Goal: Transaction & Acquisition: Obtain resource

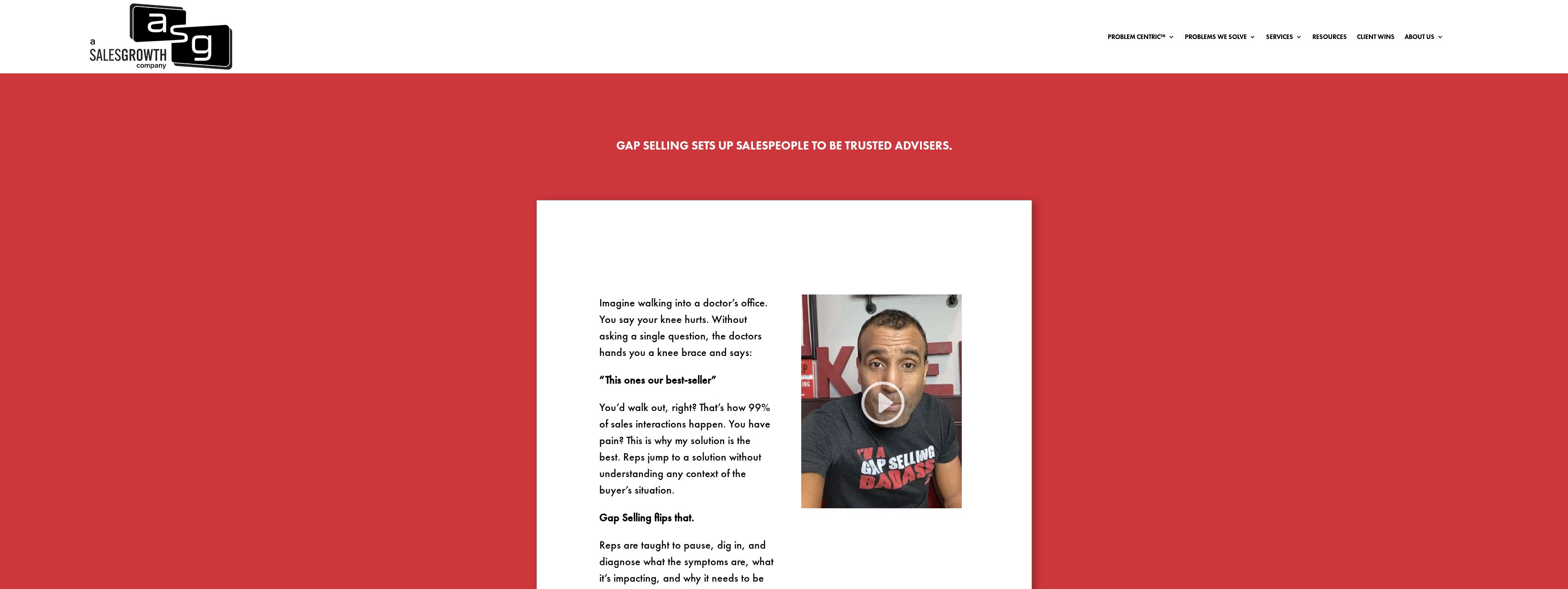
scroll to position [551, 0]
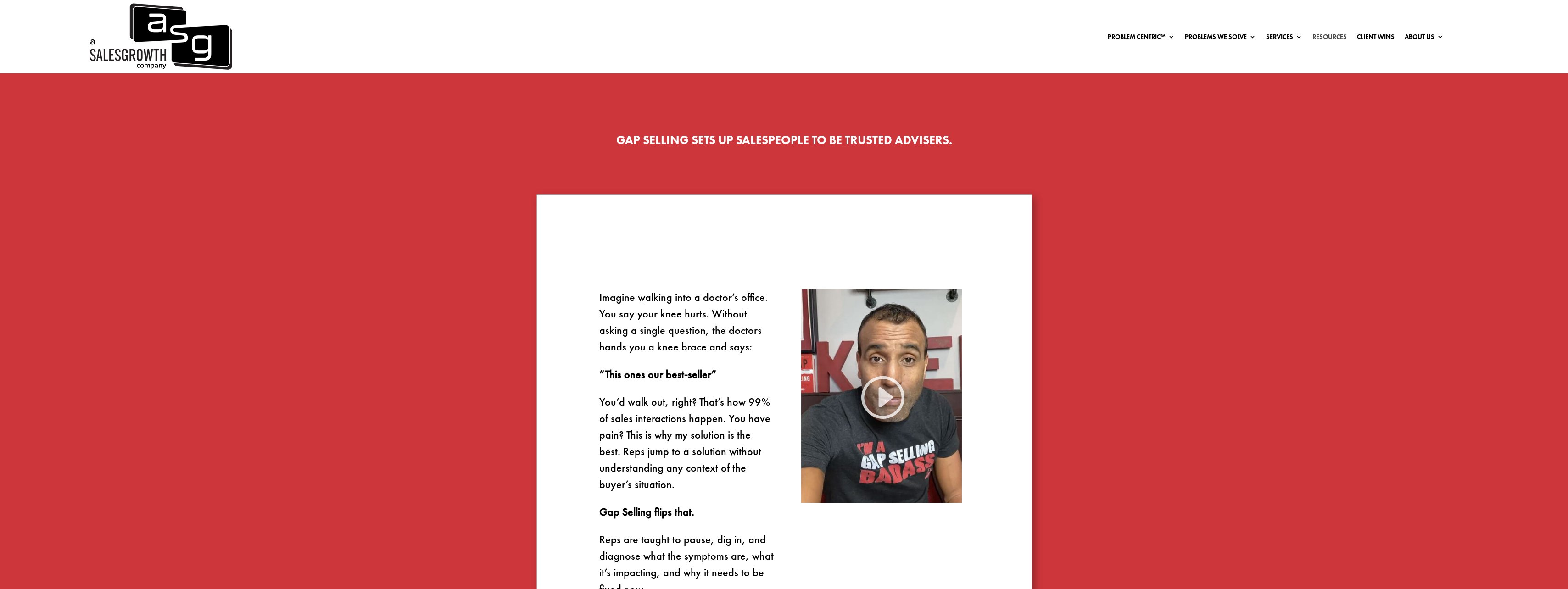
click at [1321, 38] on link "Resources" at bounding box center [1329, 38] width 35 height 10
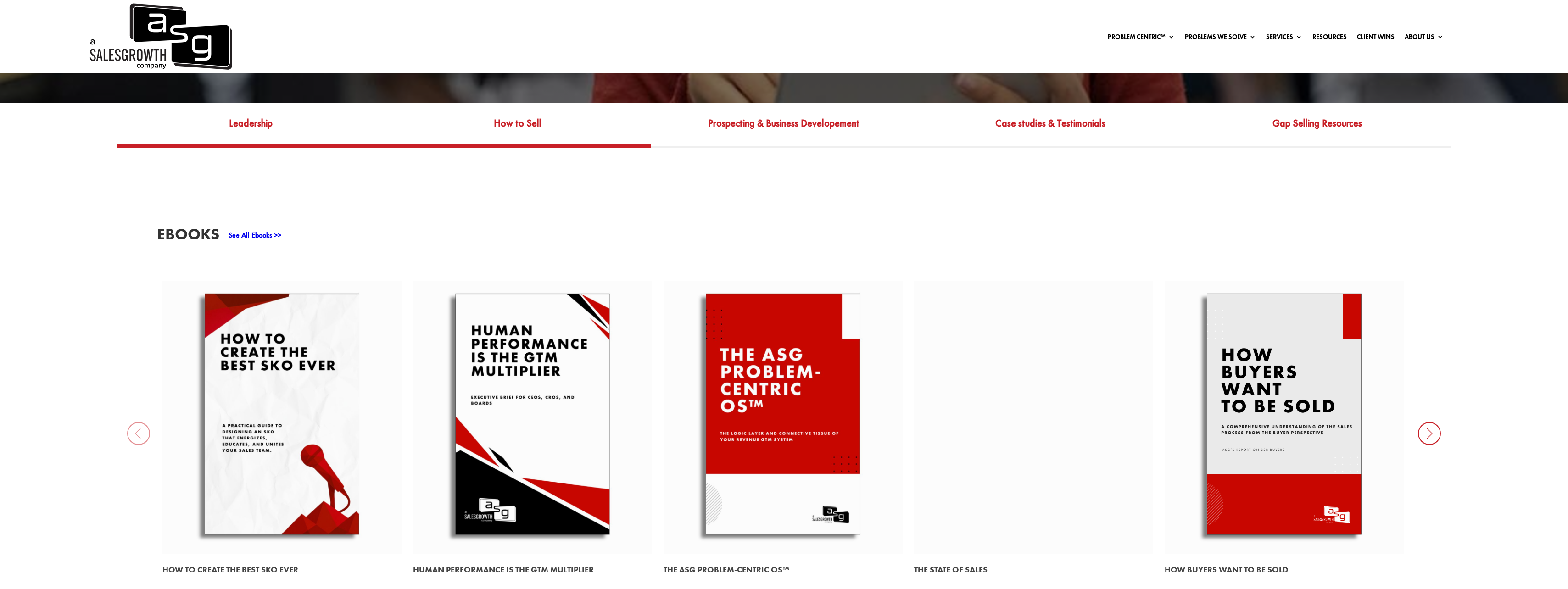
scroll to position [413, 0]
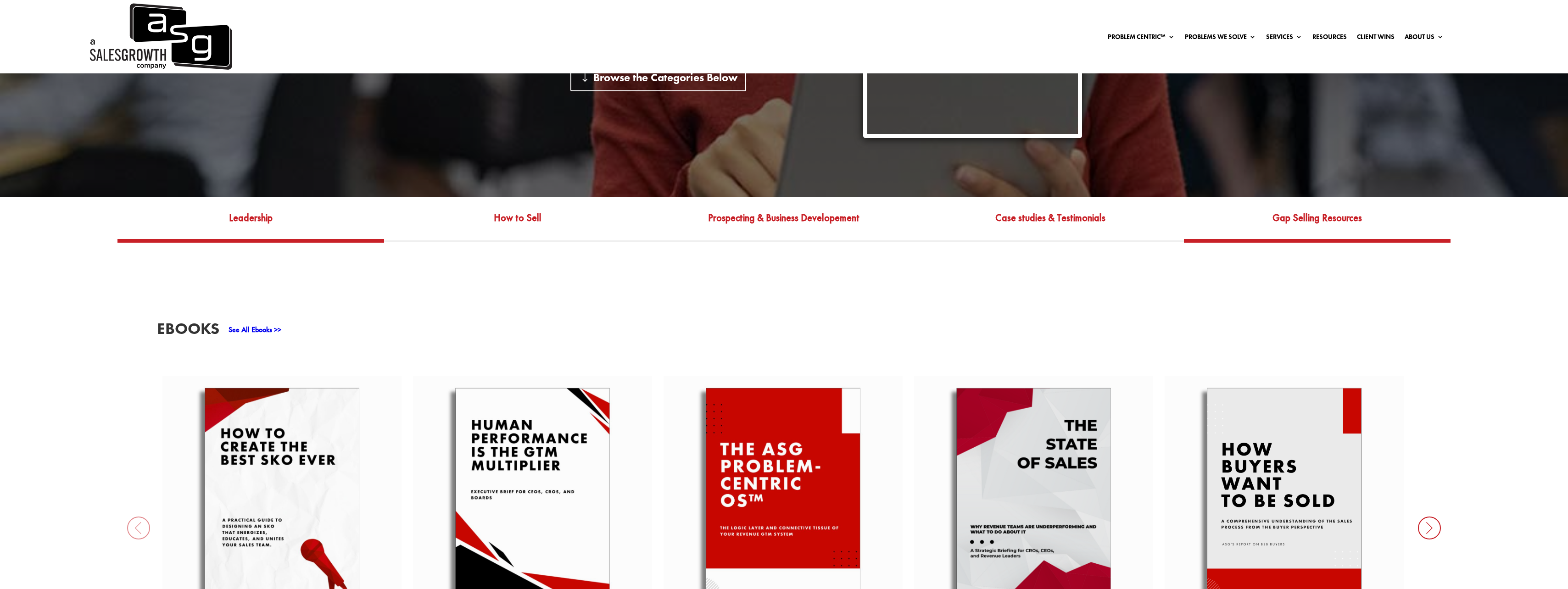
click at [1258, 210] on link "Gap Selling Resources" at bounding box center [1317, 225] width 267 height 29
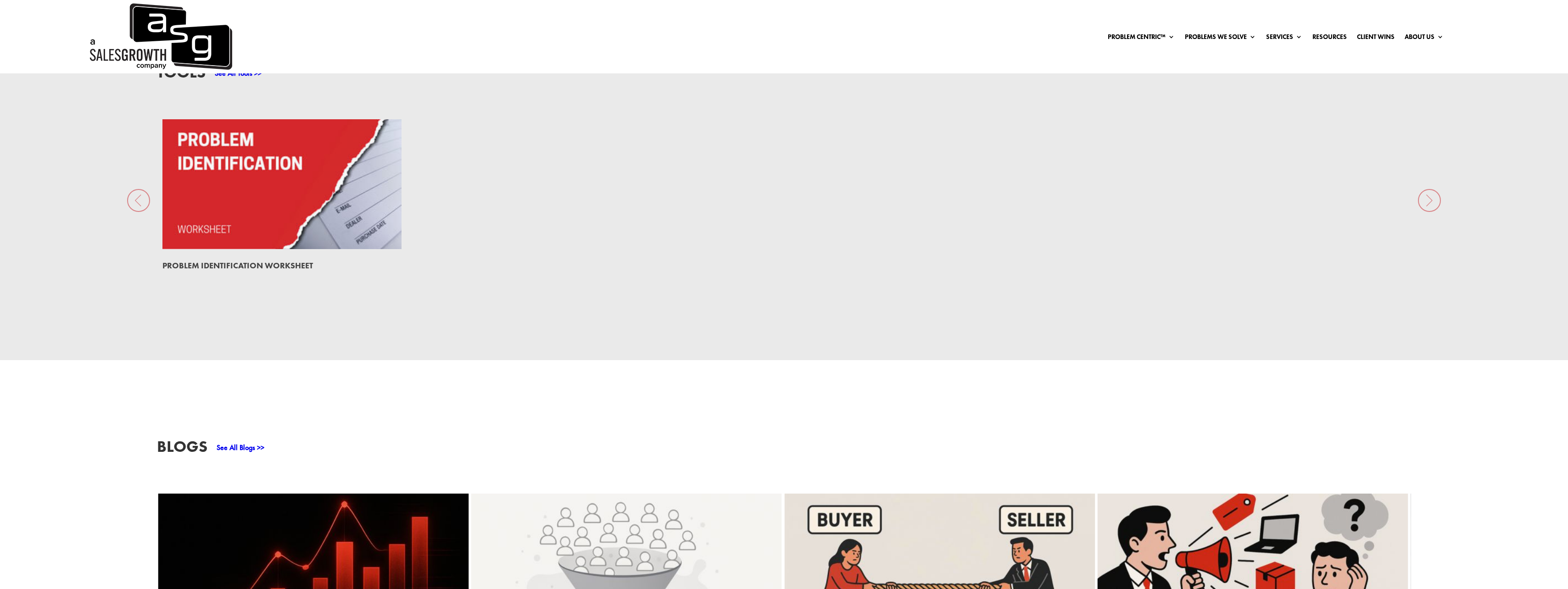
scroll to position [1101, 0]
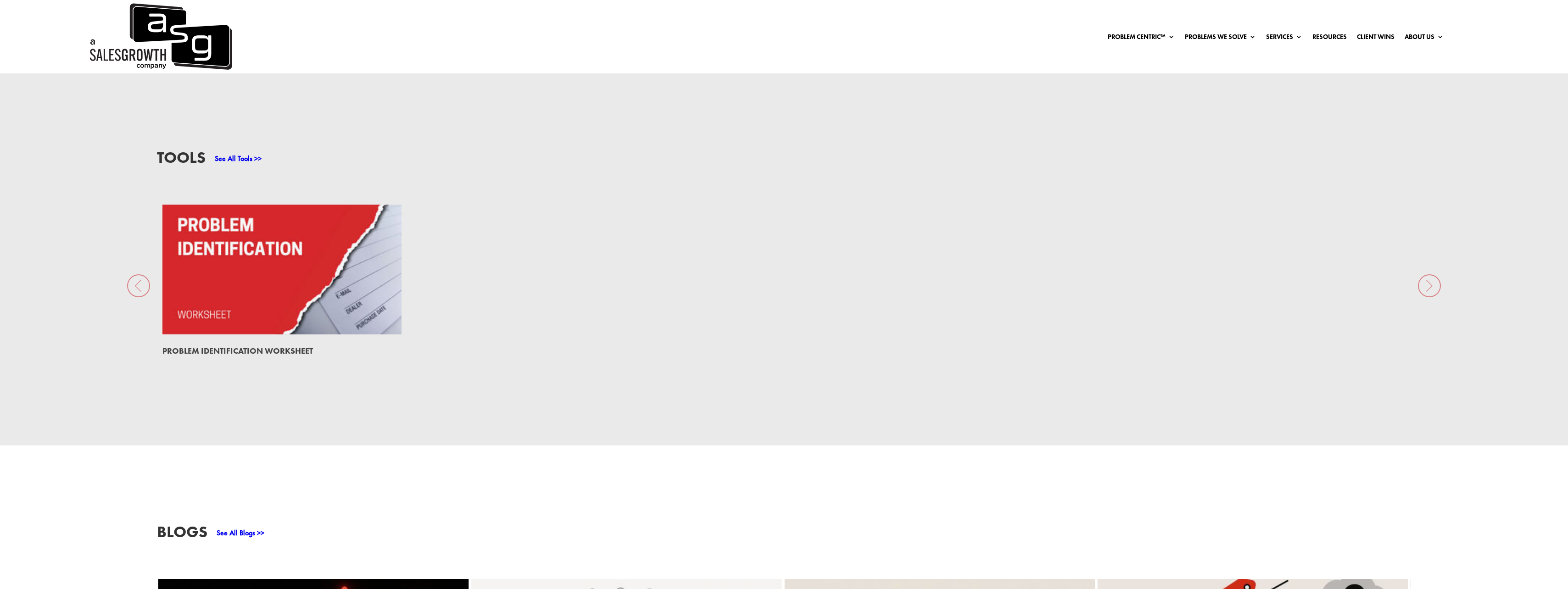
click at [240, 150] on div "See All Tools >>" at bounding box center [234, 157] width 56 height 15
click at [240, 154] on link "See All Tools >>" at bounding box center [238, 159] width 47 height 10
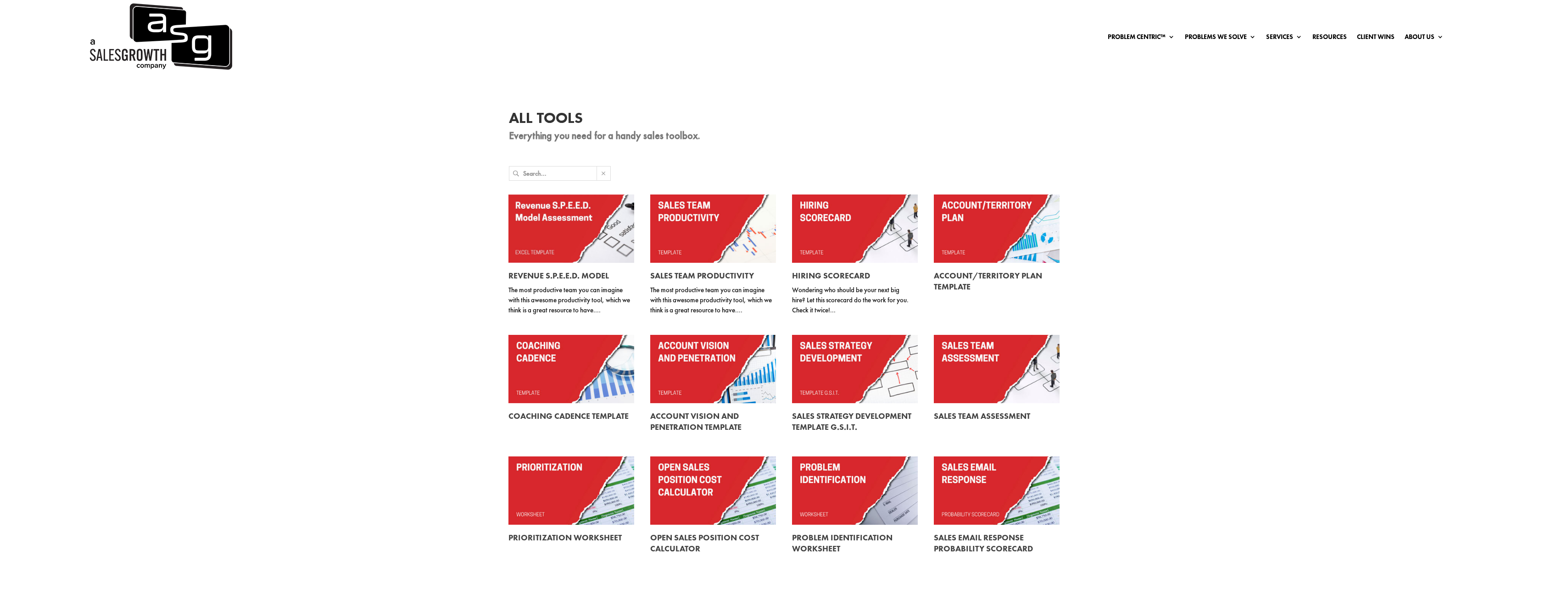
scroll to position [46, 0]
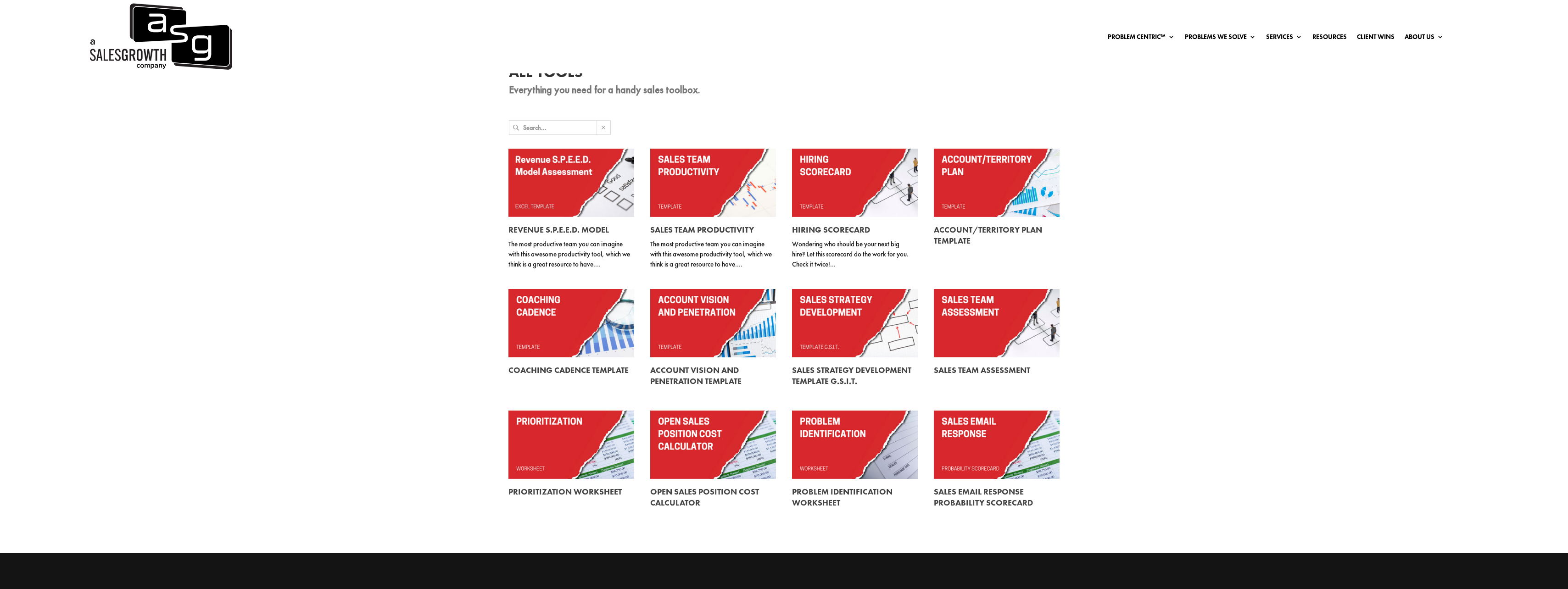
click at [583, 175] on link at bounding box center [571, 183] width 126 height 68
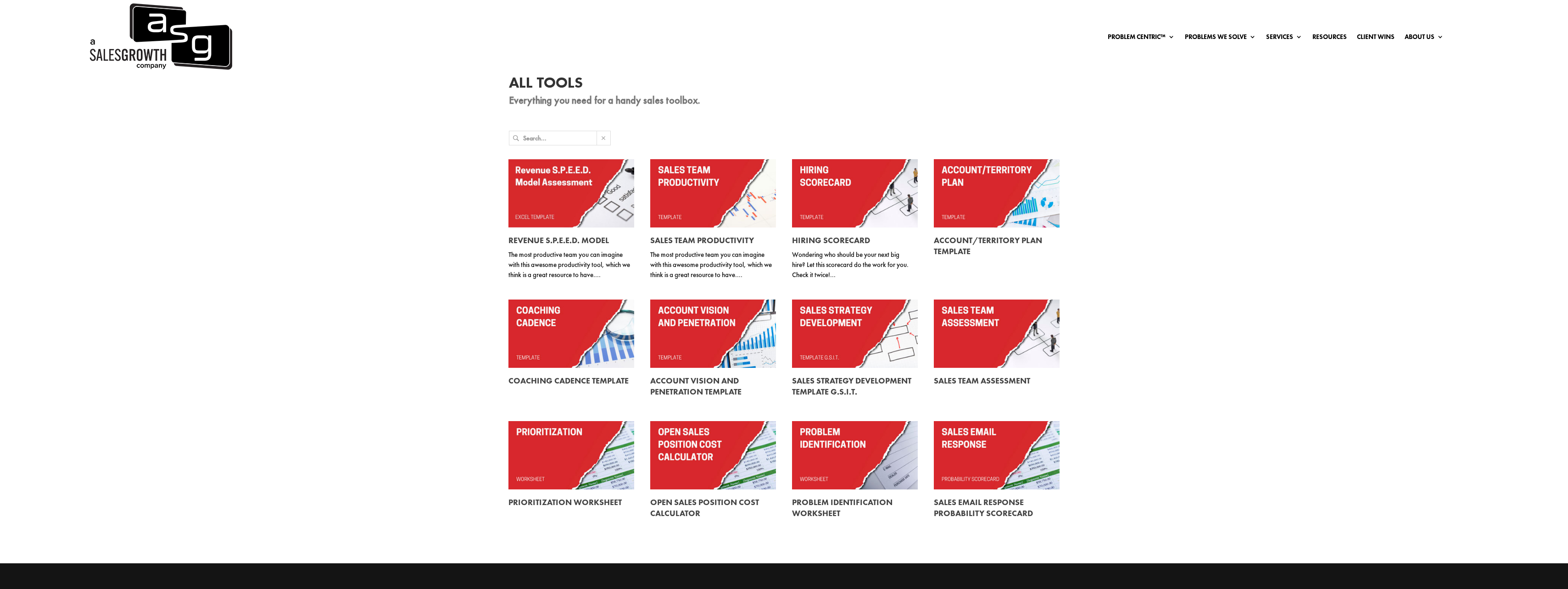
scroll to position [0, 0]
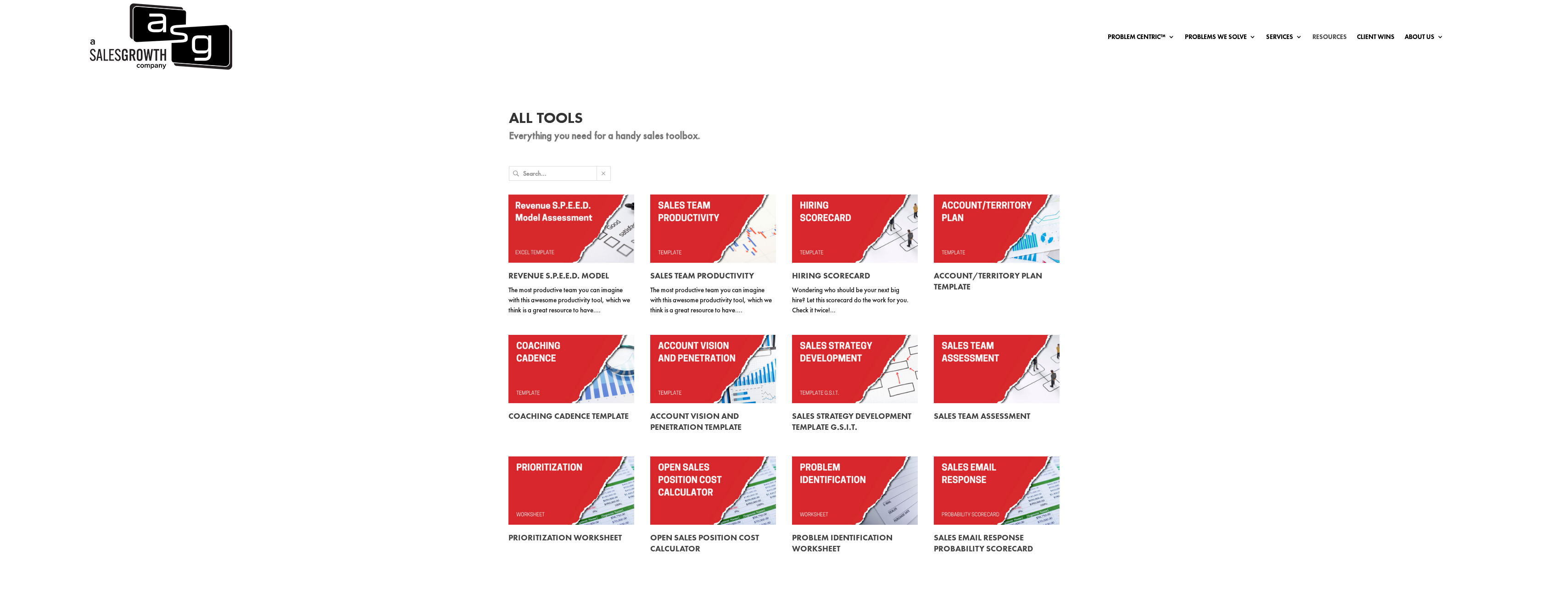
click at [1338, 38] on link "Resources" at bounding box center [1329, 38] width 35 height 10
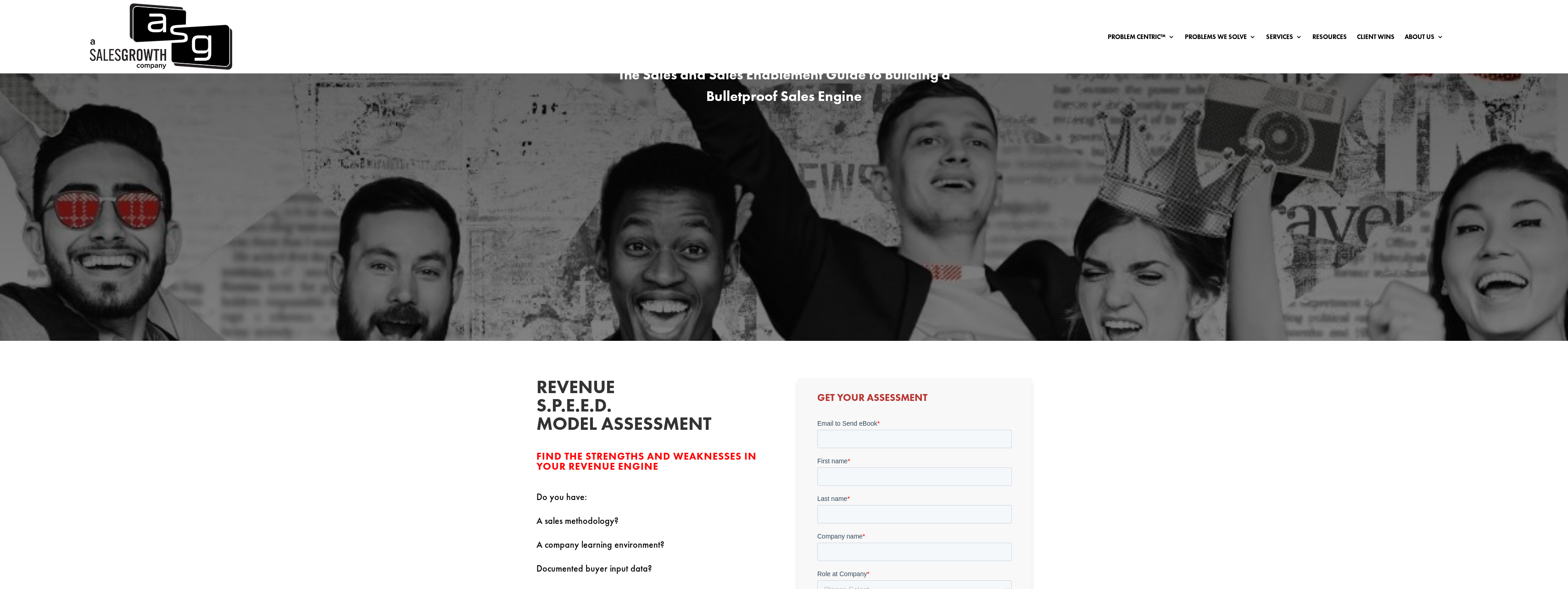
scroll to position [138, 0]
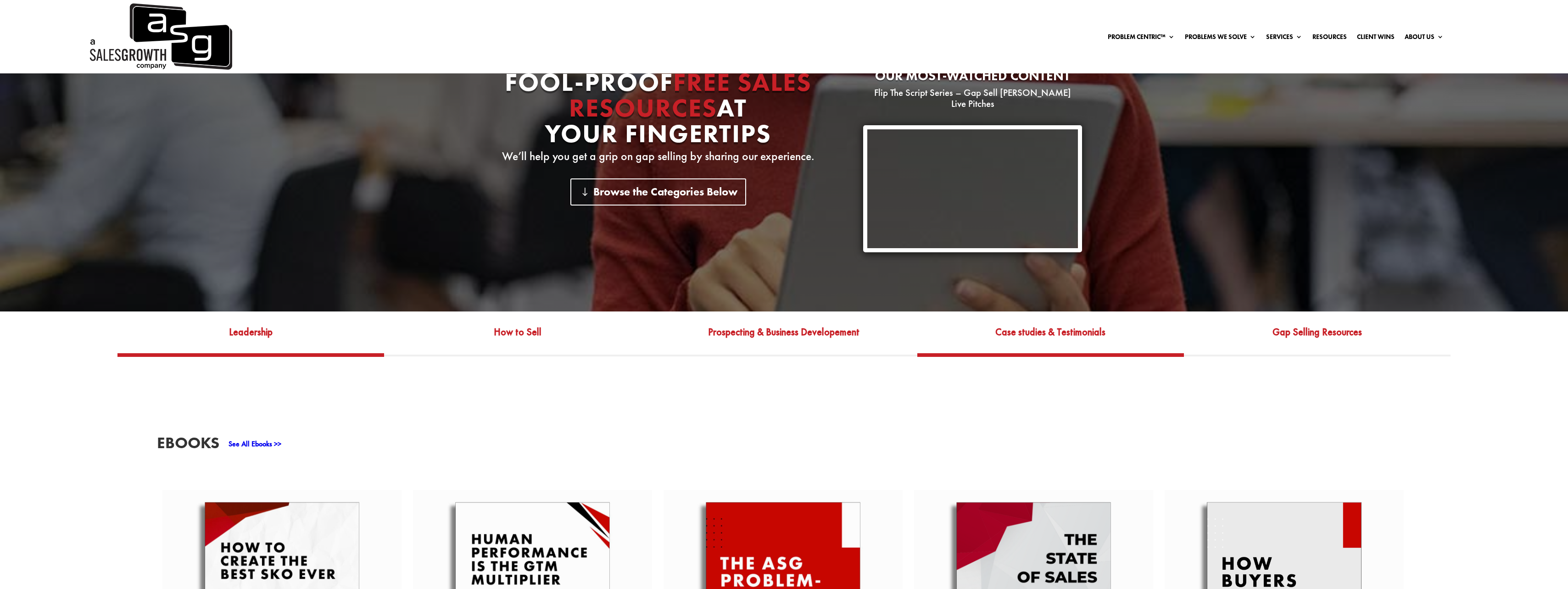
scroll to position [413, 0]
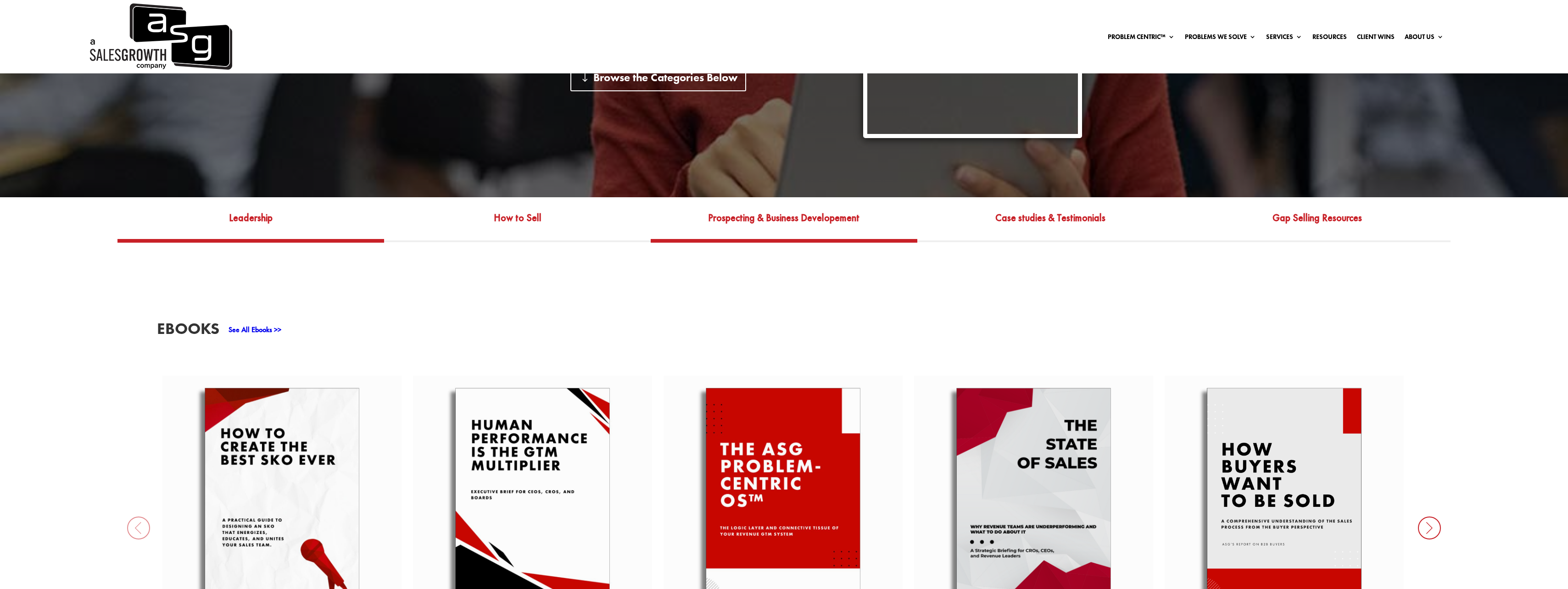
click at [817, 215] on link "Prospecting & Business Developement" at bounding box center [784, 225] width 267 height 29
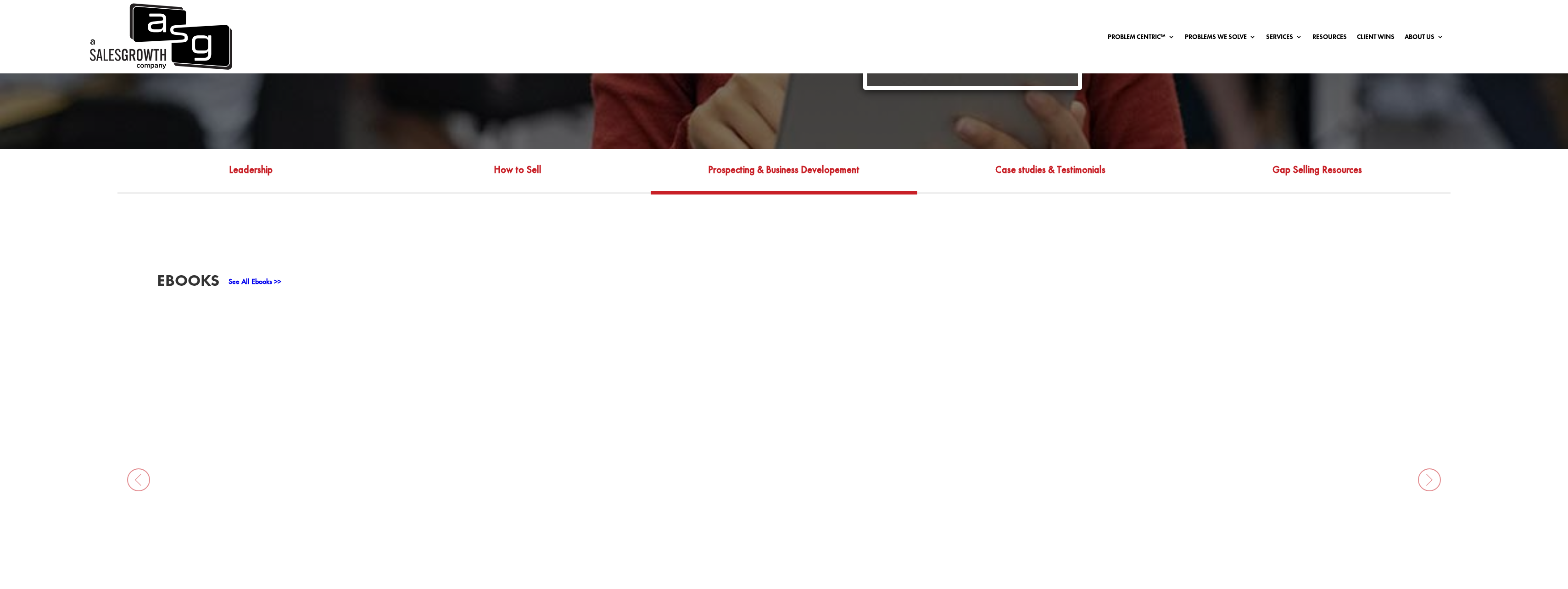
scroll to position [459, 0]
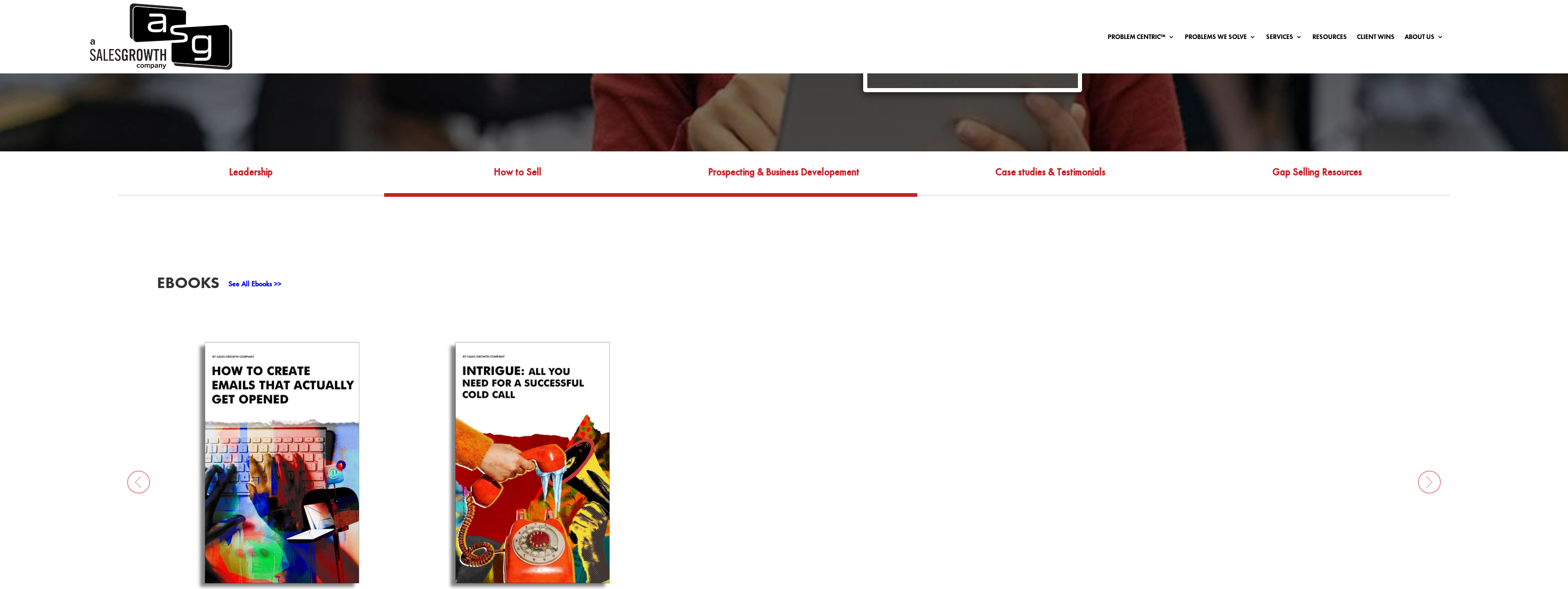
click at [546, 164] on link "How to Sell" at bounding box center [517, 178] width 267 height 29
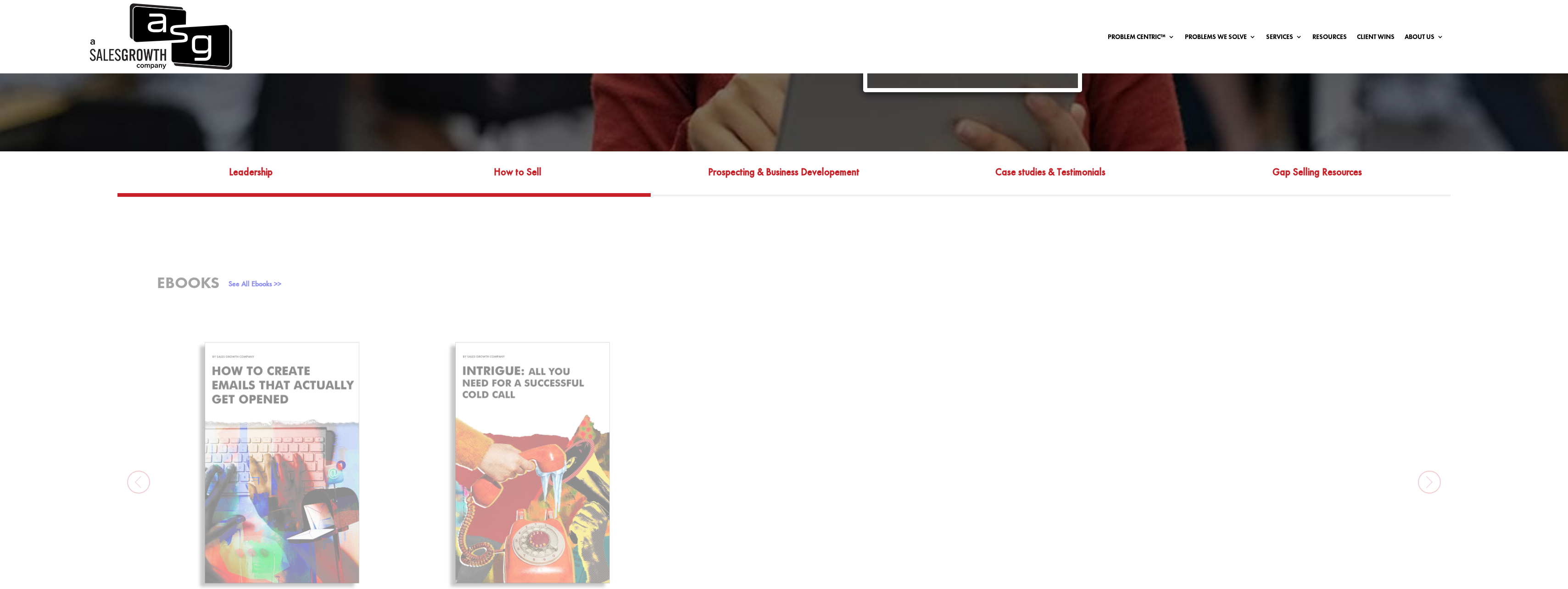
click at [247, 180] on link "Leadership" at bounding box center [251, 178] width 267 height 29
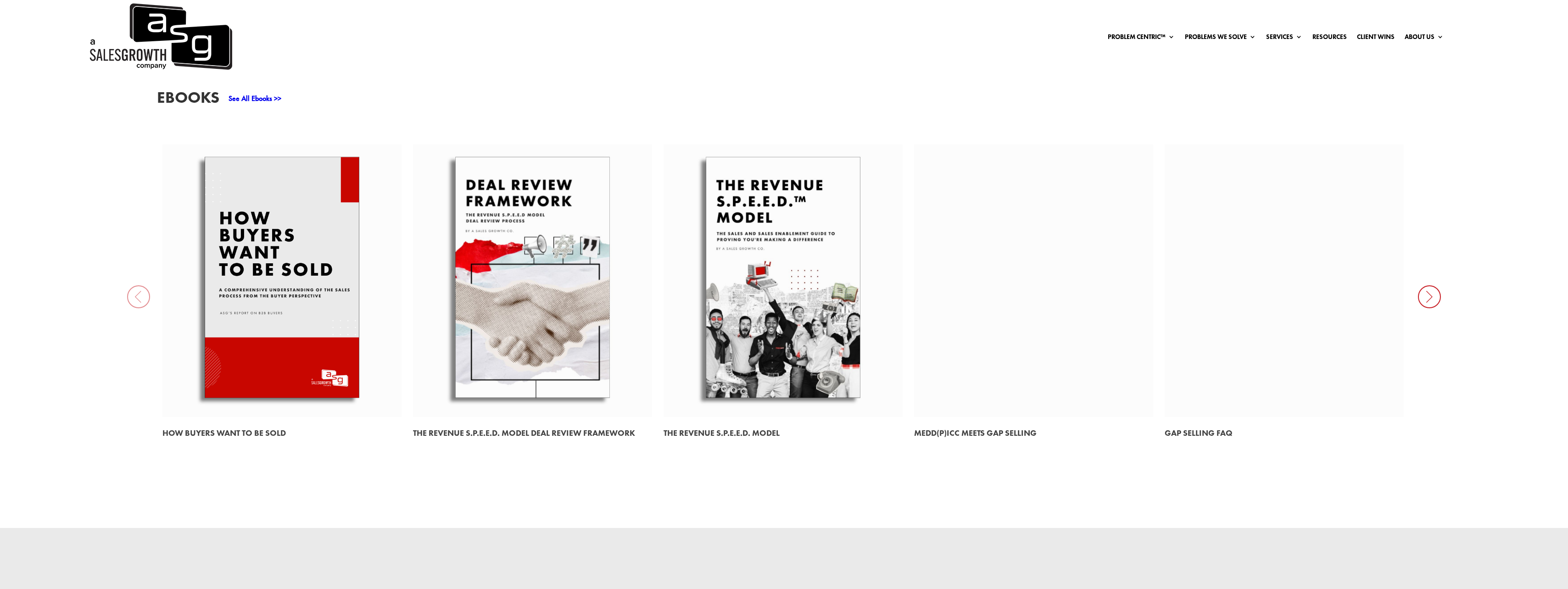
scroll to position [642, 0]
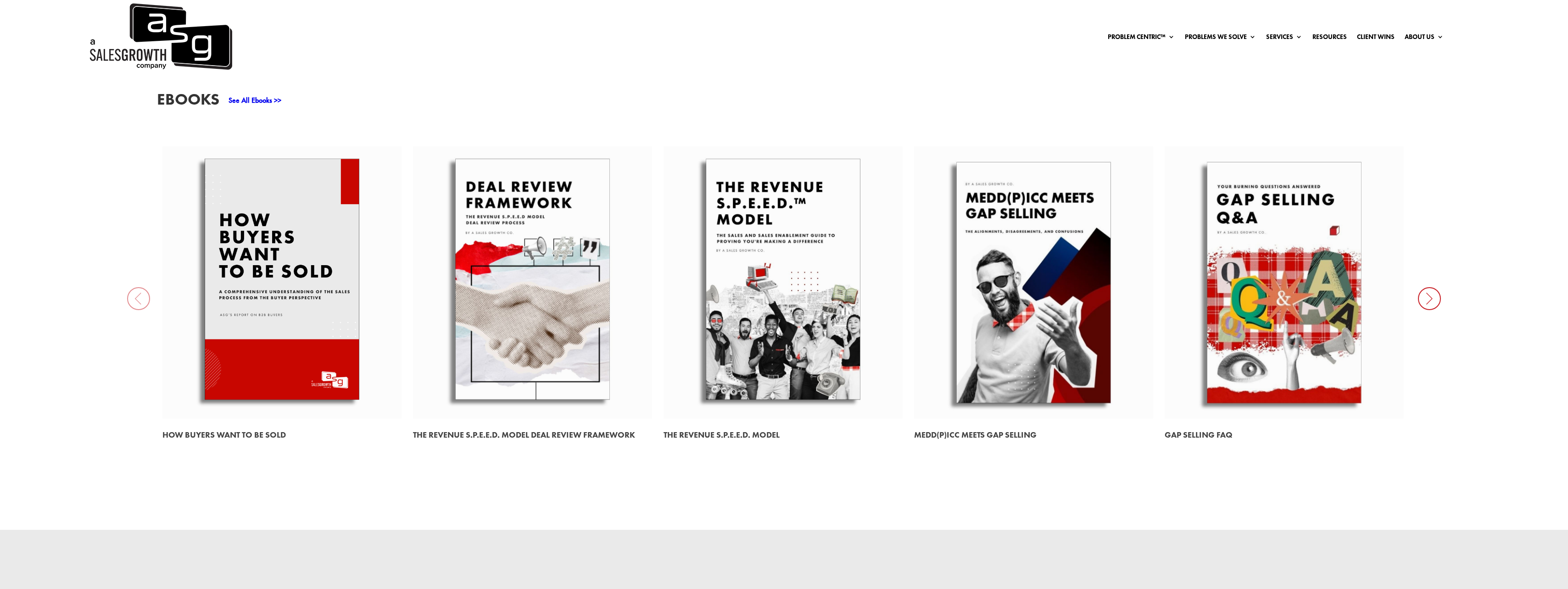
click at [553, 260] on link at bounding box center [532, 282] width 239 height 273
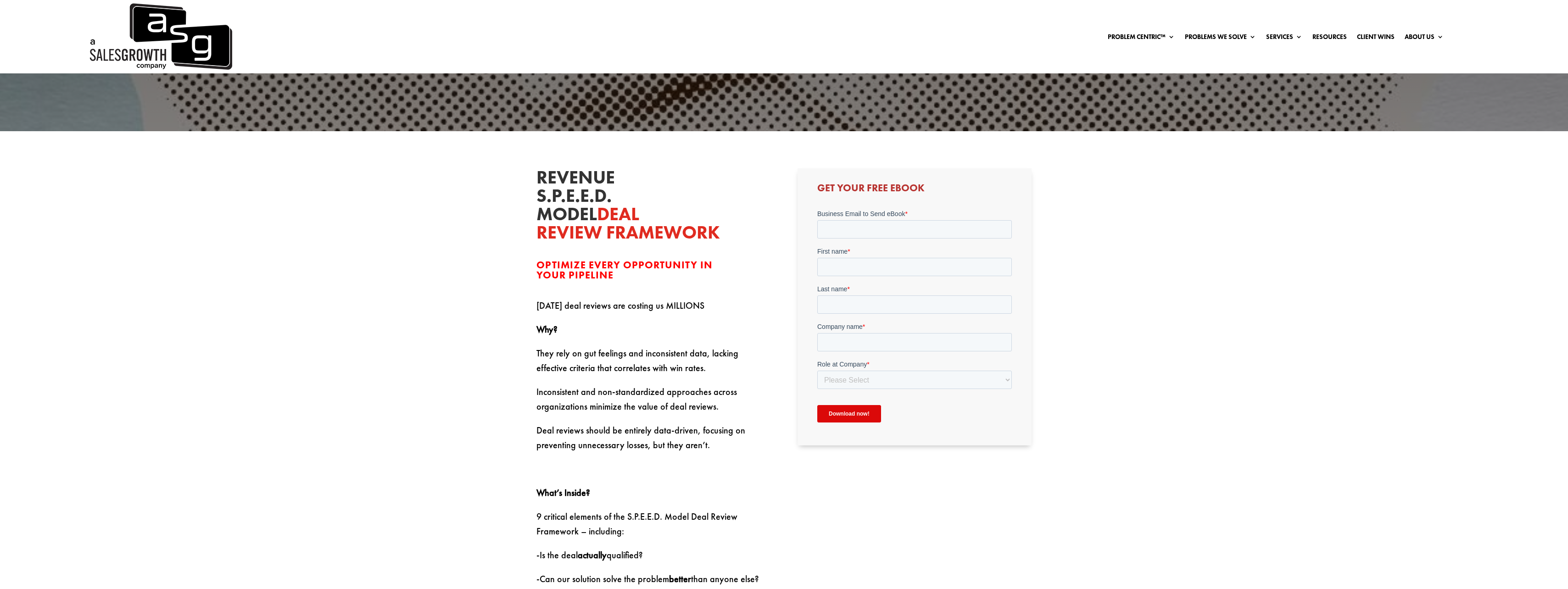
scroll to position [413, 0]
click at [854, 220] on input "Business Email to Send eBook *" at bounding box center [915, 229] width 195 height 18
type input "kevin.martensson@upheads.se"
click at [877, 268] on input "First name *" at bounding box center [915, 267] width 195 height 18
type input "Kevin"
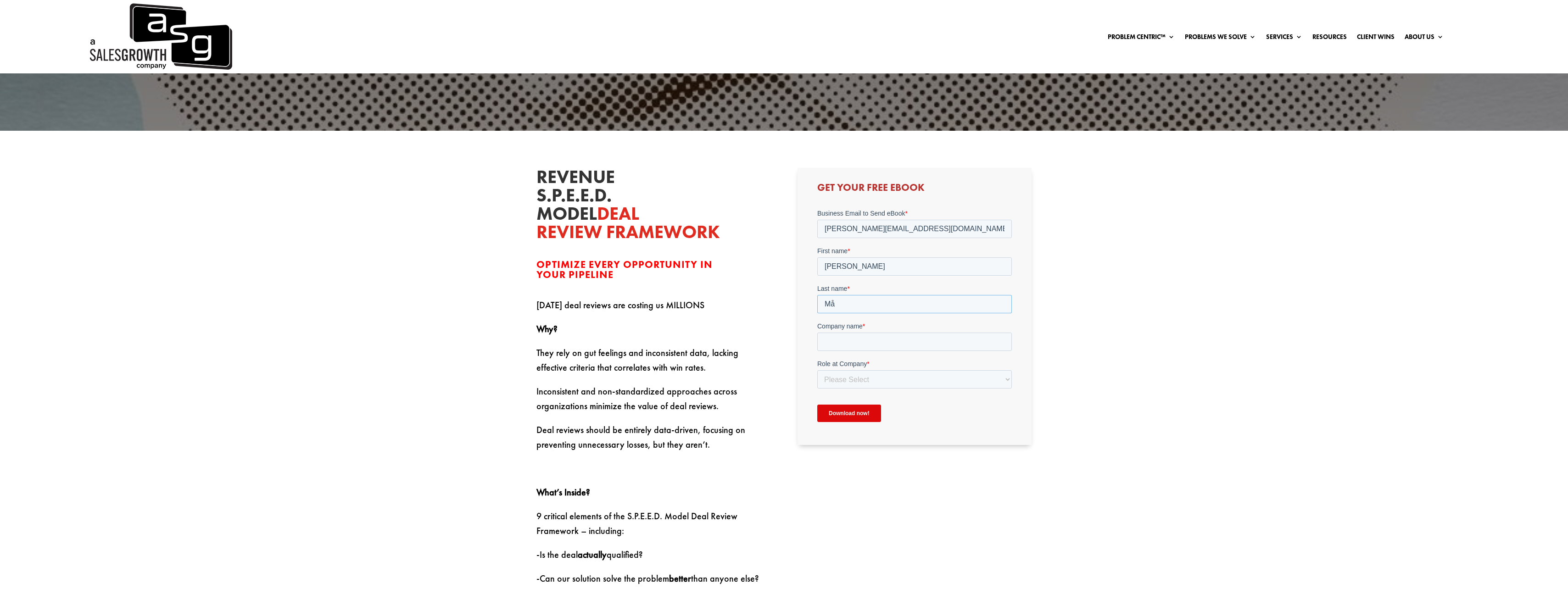
type input "Mårtensson"
type input "Upheads"
click at [884, 374] on select "Please Select C-Level (CRO, CSO, etc) Senior Leadership (VP of Sales, VP of Ena…" at bounding box center [915, 379] width 195 height 18
select select "Individual Contributor (AE, SDR, CSM, etc)"
click at [817, 370] on select "Please Select C-Level (CRO, CSO, etc) Senior Leadership (VP of Sales, VP of Ena…" at bounding box center [915, 379] width 195 height 18
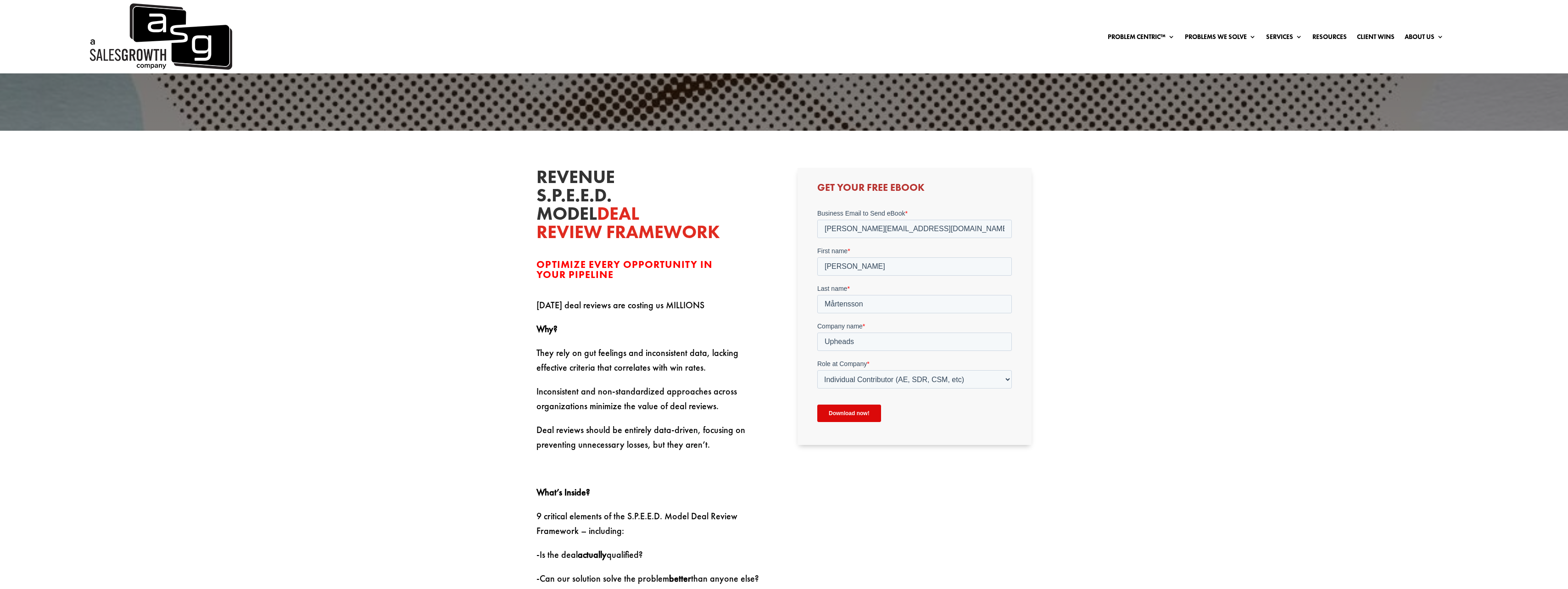
click at [863, 416] on input "Download now!" at bounding box center [849, 413] width 64 height 18
